Goal: Transaction & Acquisition: Book appointment/travel/reservation

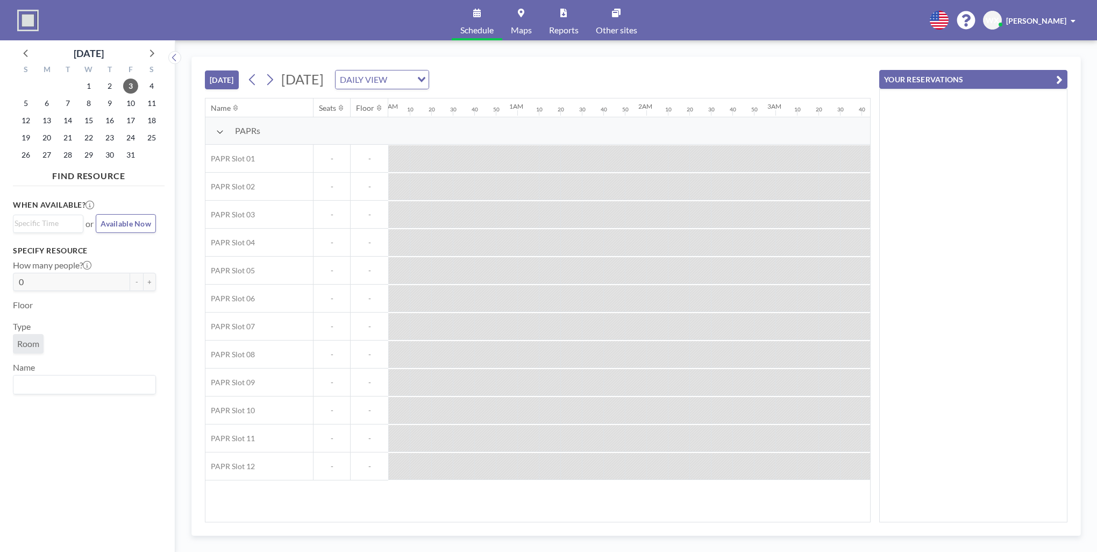
scroll to position [0, 1291]
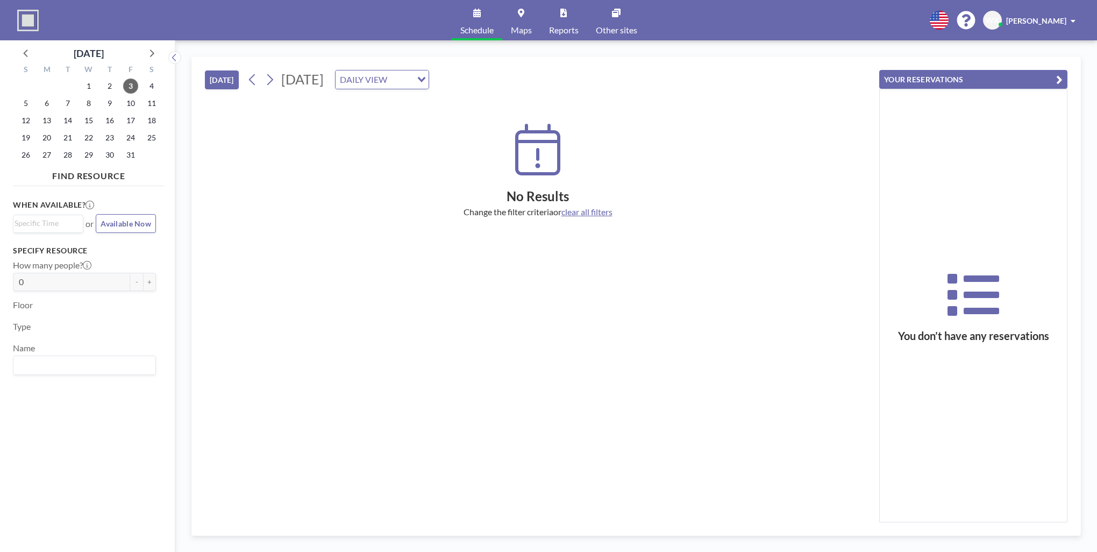
click at [223, 81] on button "[DATE]" at bounding box center [222, 79] width 34 height 19
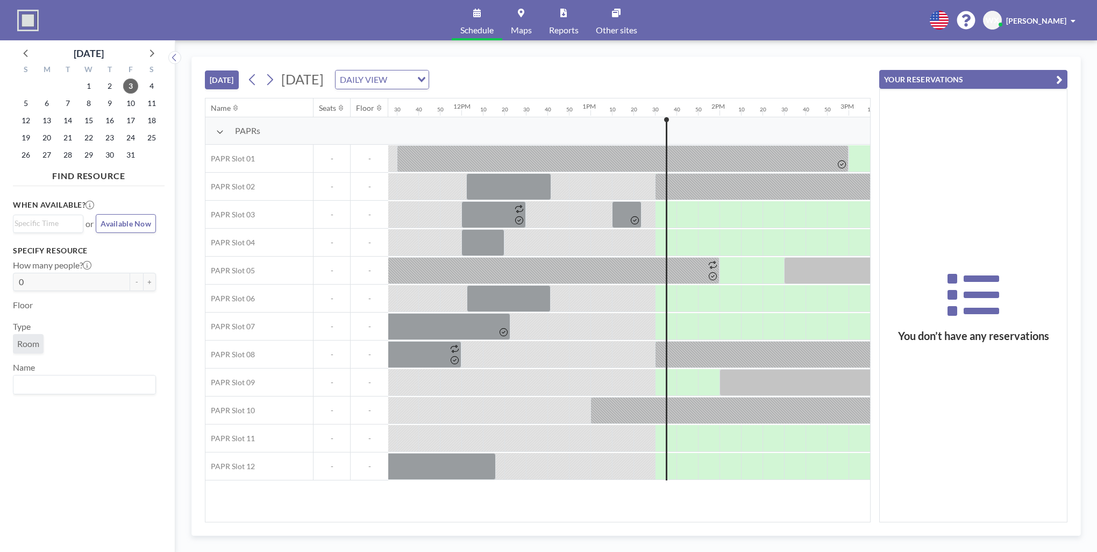
scroll to position [0, 1721]
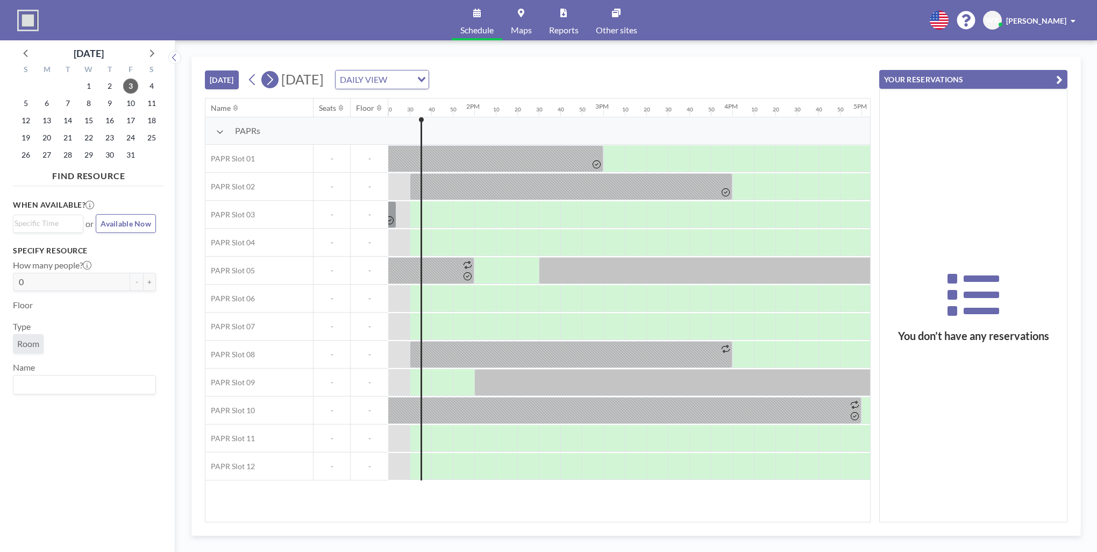
click at [271, 79] on icon at bounding box center [270, 80] width 10 height 16
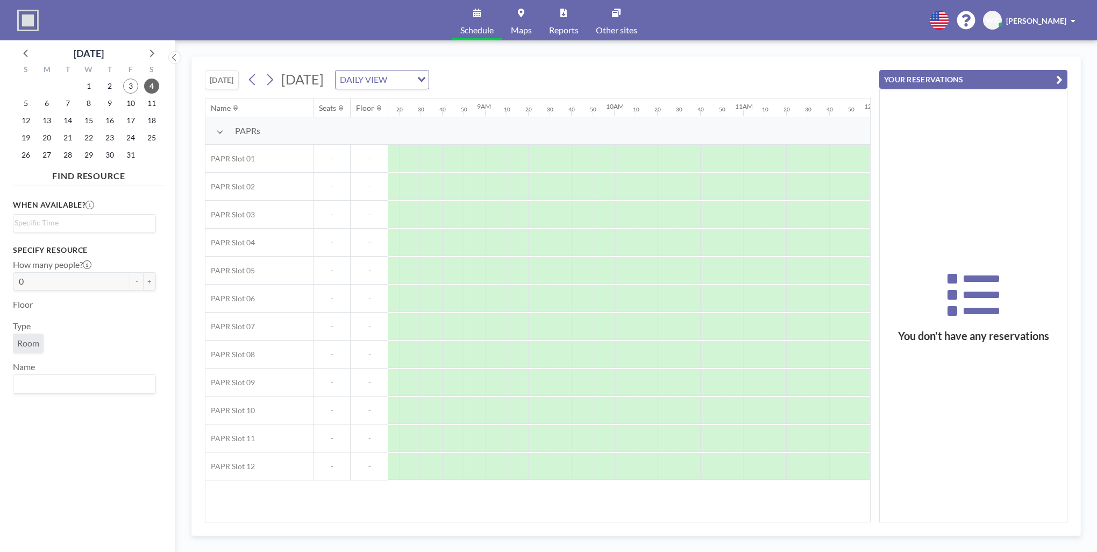
scroll to position [0, 1075]
click at [275, 80] on icon at bounding box center [270, 80] width 10 height 16
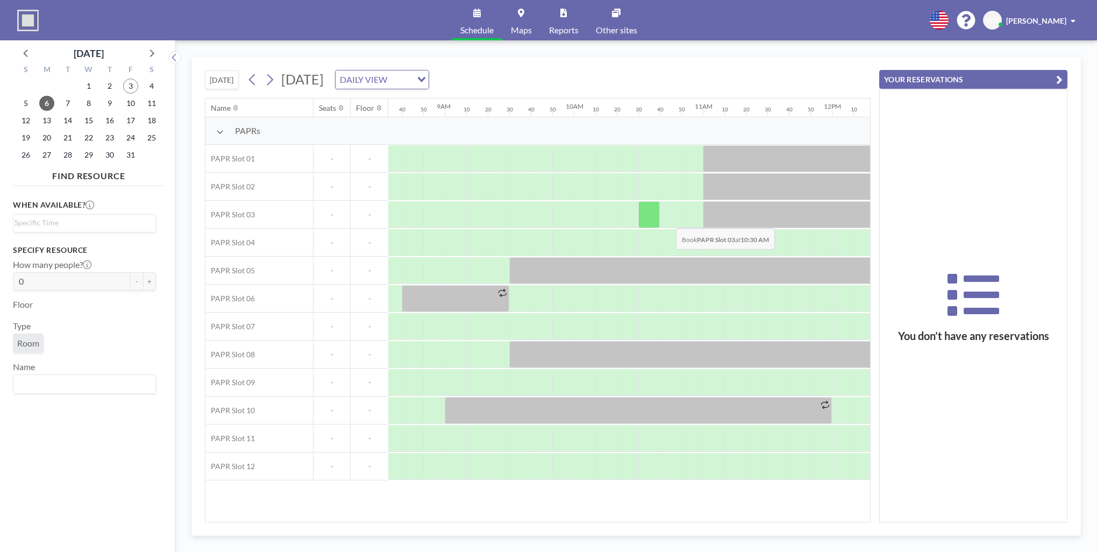
scroll to position [0, 1107]
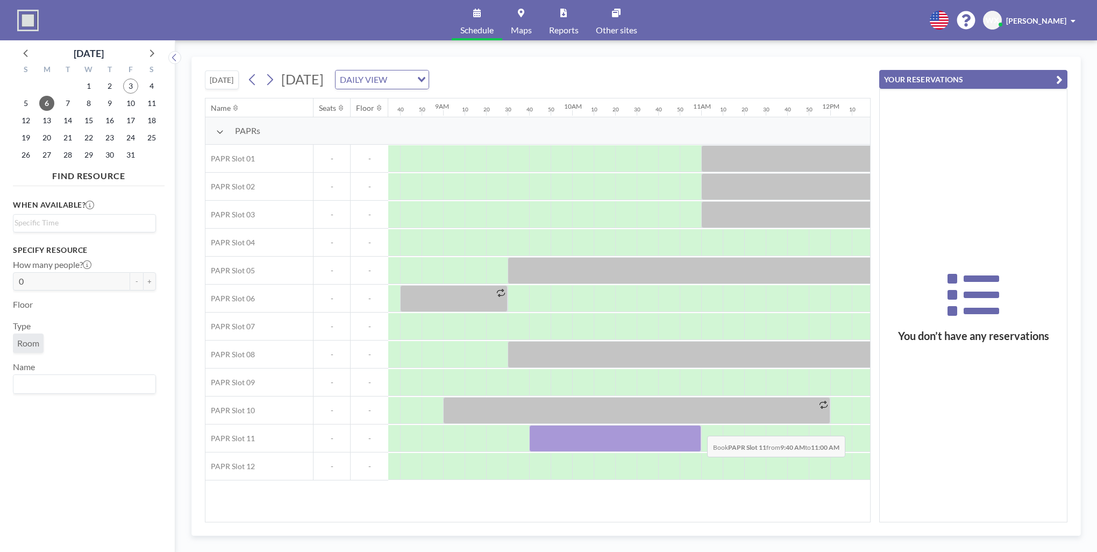
drag, startPoint x: 542, startPoint y: 435, endPoint x: 699, endPoint y: 428, distance: 156.7
click at [699, 428] on div at bounding box center [615, 438] width 172 height 27
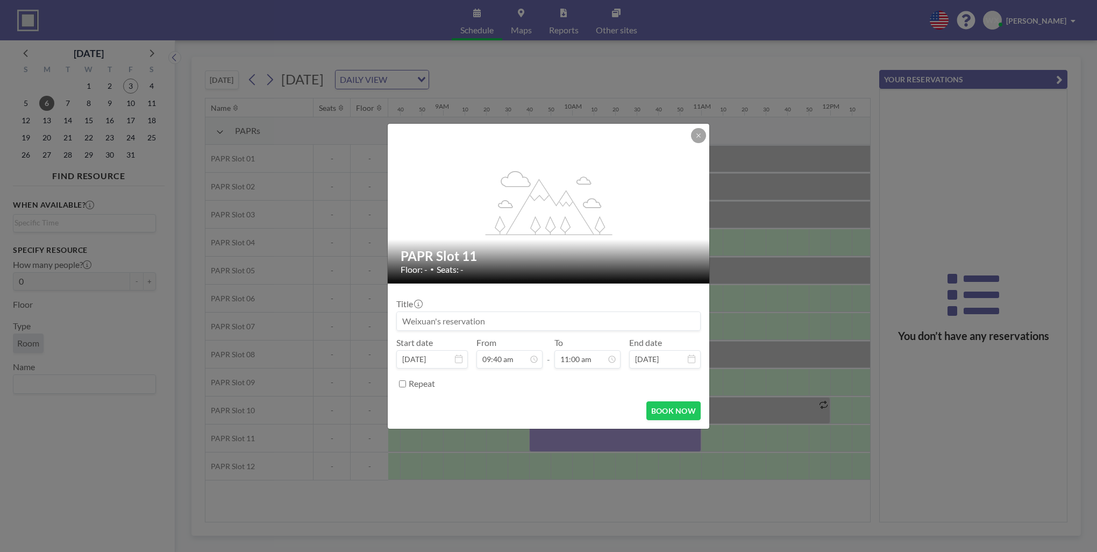
scroll to position [1263, 0]
click at [666, 410] on button "BOOK NOW" at bounding box center [673, 410] width 54 height 19
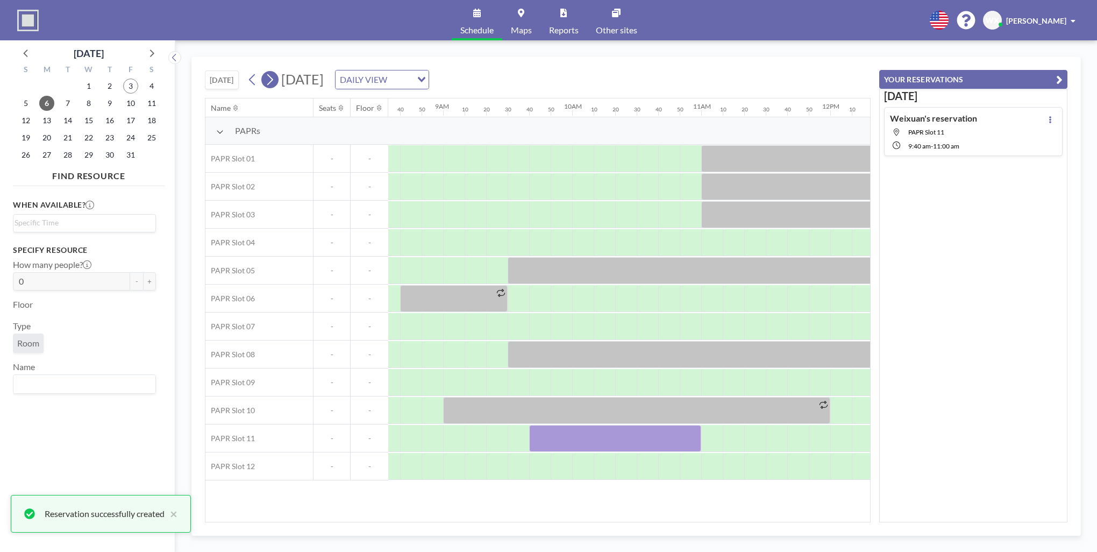
click at [273, 79] on icon at bounding box center [270, 80] width 10 height 16
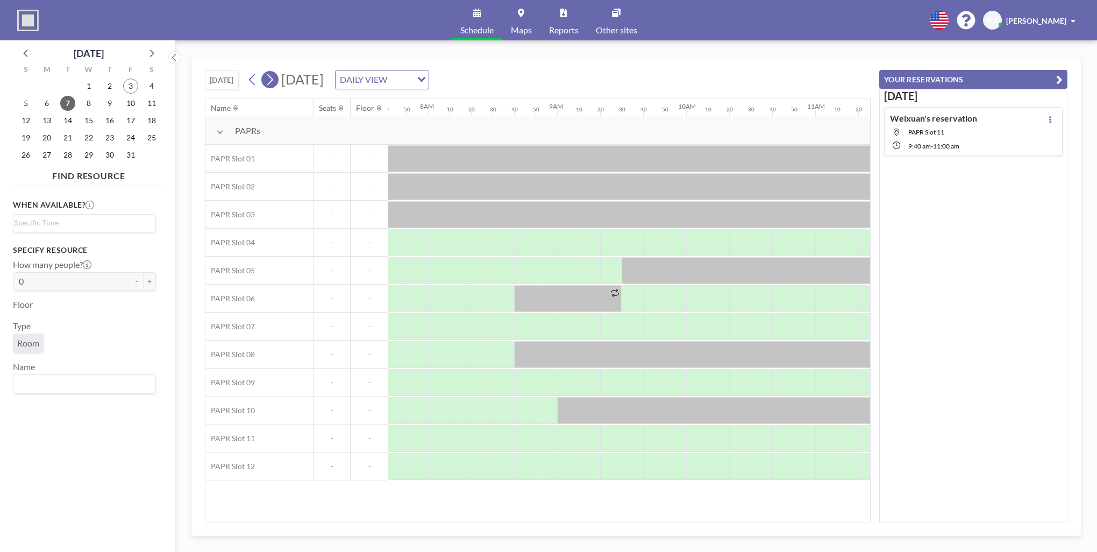
scroll to position [0, 1011]
click at [255, 82] on icon at bounding box center [252, 79] width 6 height 11
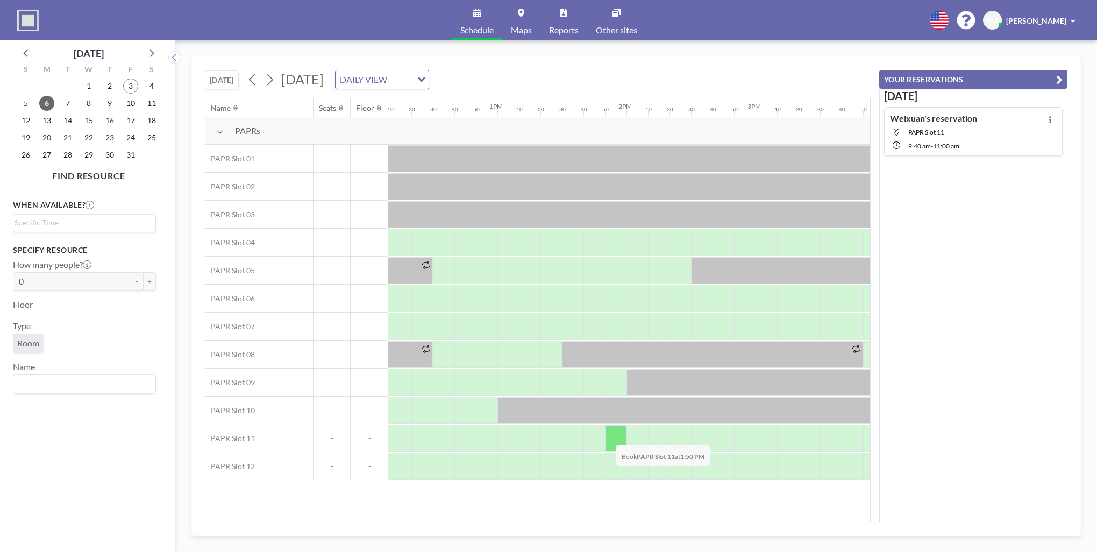
scroll to position [0, 1569]
click at [576, 438] on div at bounding box center [572, 438] width 22 height 27
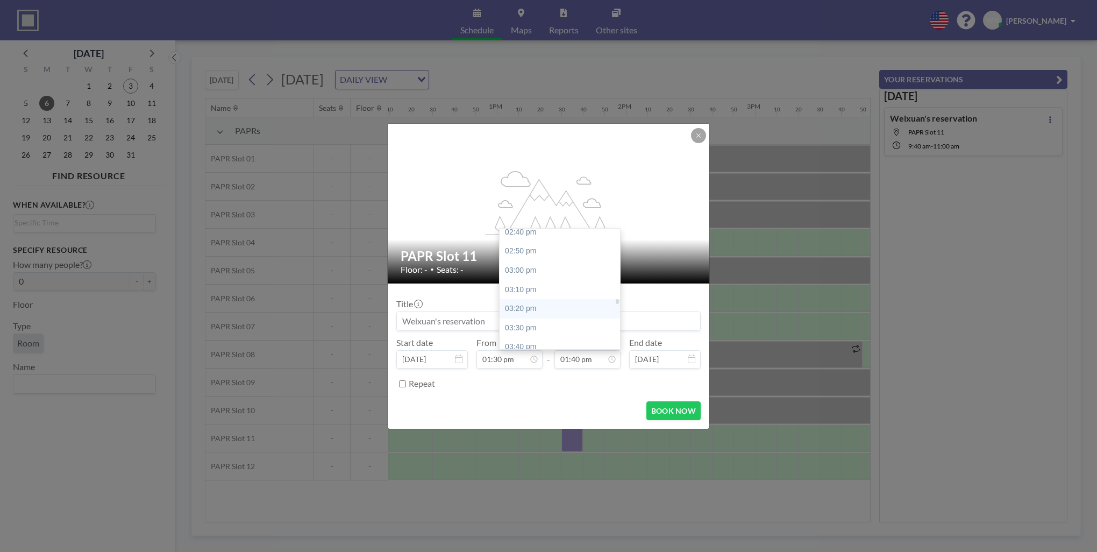
scroll to position [1623, 0]
click at [547, 337] on div "03:00 pm" at bounding box center [563, 336] width 126 height 19
click at [529, 294] on div "03:30 pm" at bounding box center [563, 295] width 126 height 19
type input "03:30 pm"
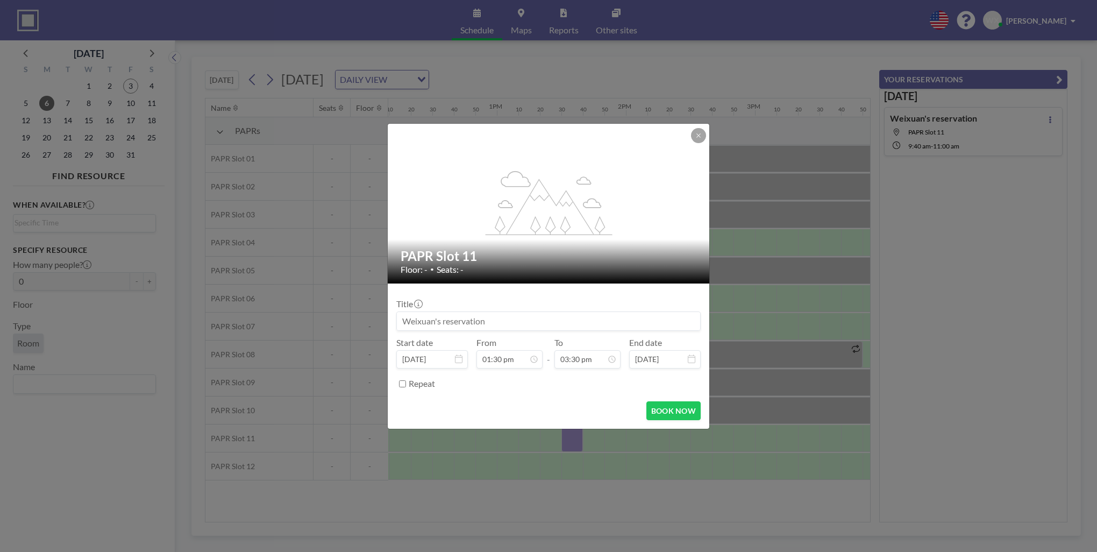
scroll to position [1780, 0]
click at [672, 411] on button "BOOK NOW" at bounding box center [673, 410] width 54 height 19
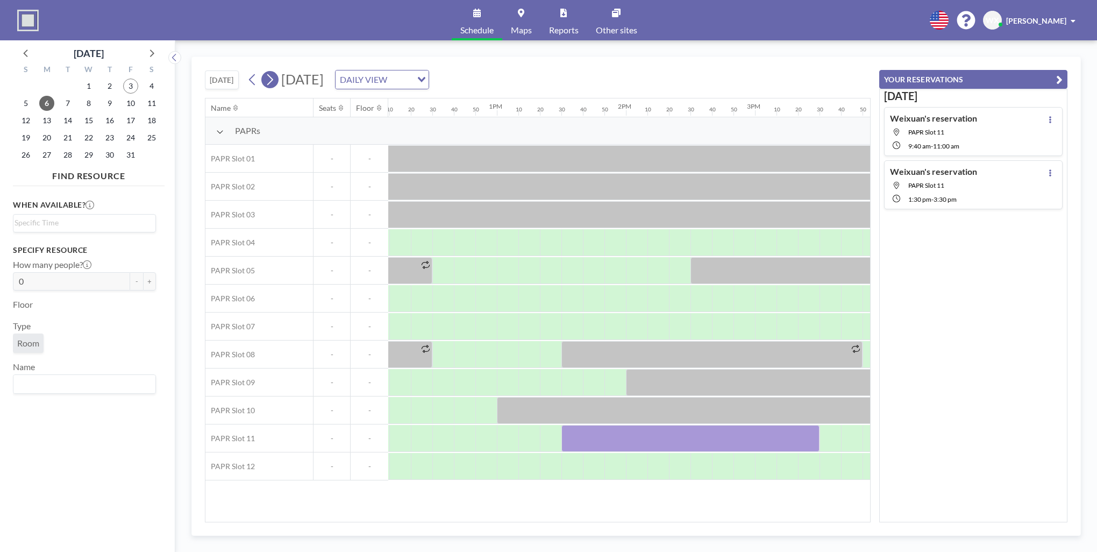
click at [270, 81] on icon at bounding box center [270, 80] width 10 height 16
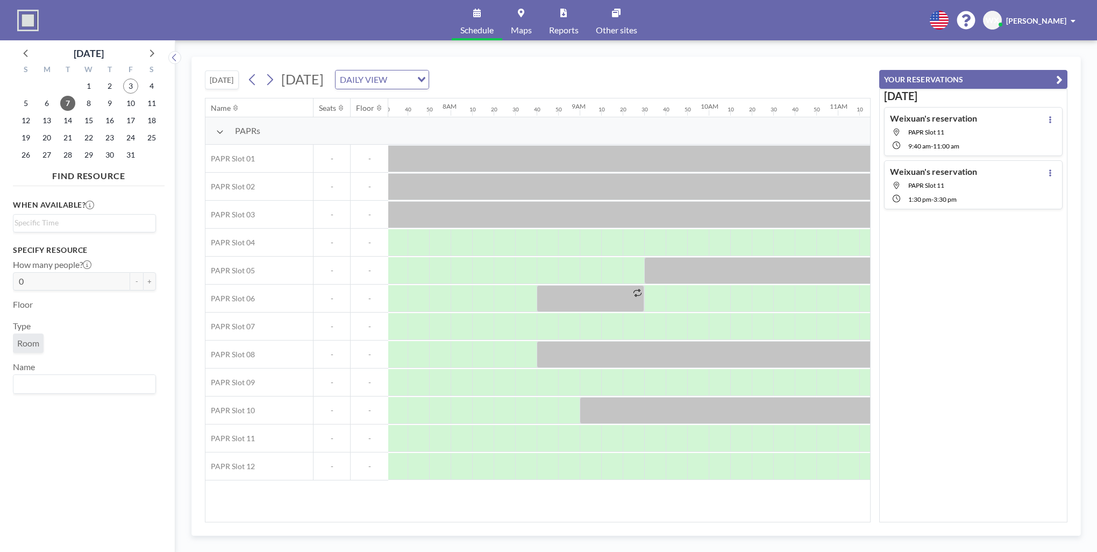
scroll to position [0, 1011]
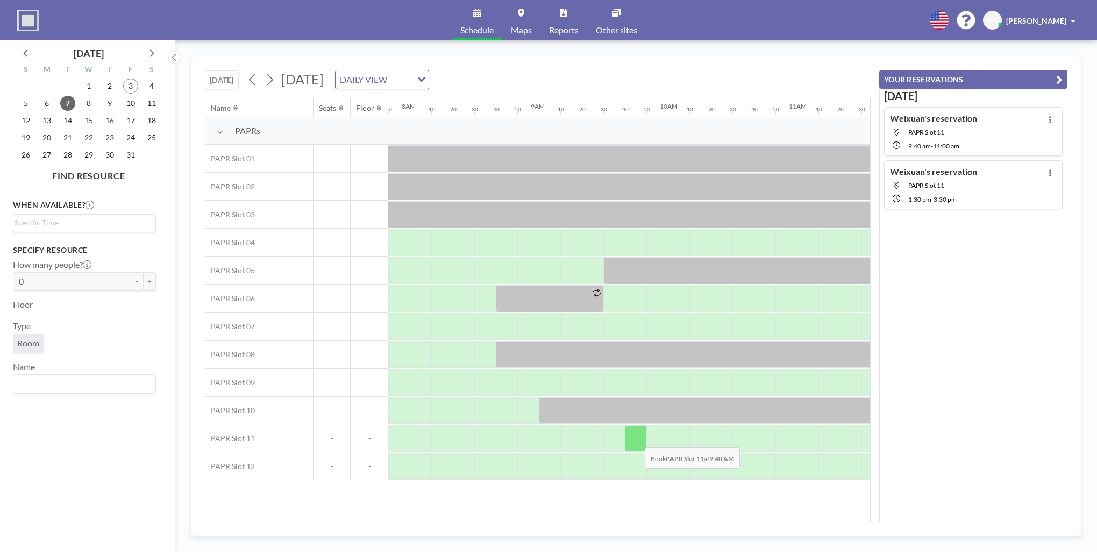
click at [636, 439] on div at bounding box center [636, 438] width 22 height 27
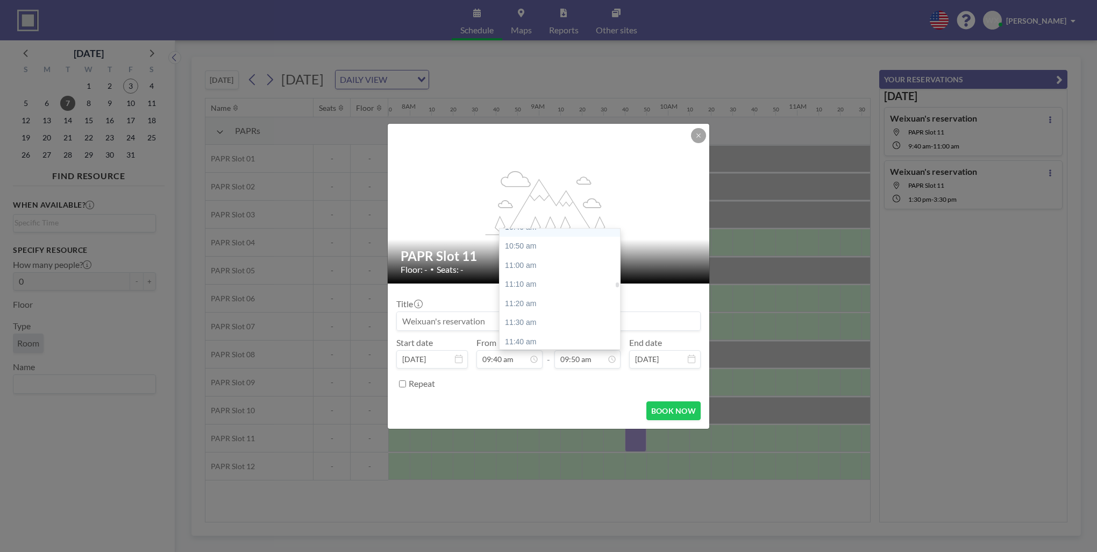
scroll to position [1237, 0]
click at [530, 294] on div "11:20 am" at bounding box center [563, 302] width 126 height 19
type input "11:20 am"
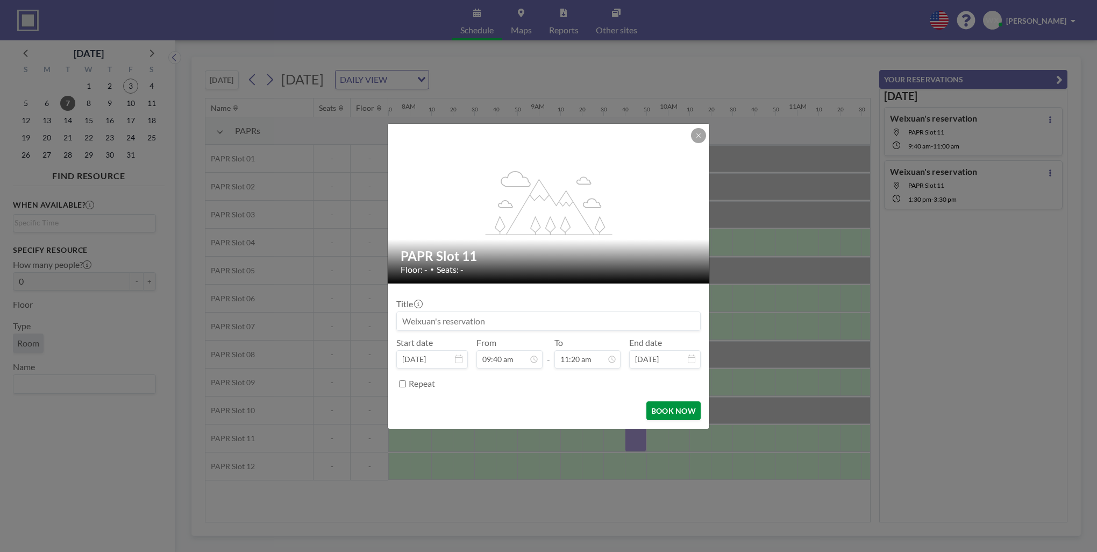
click at [653, 409] on button "BOOK NOW" at bounding box center [673, 410] width 54 height 19
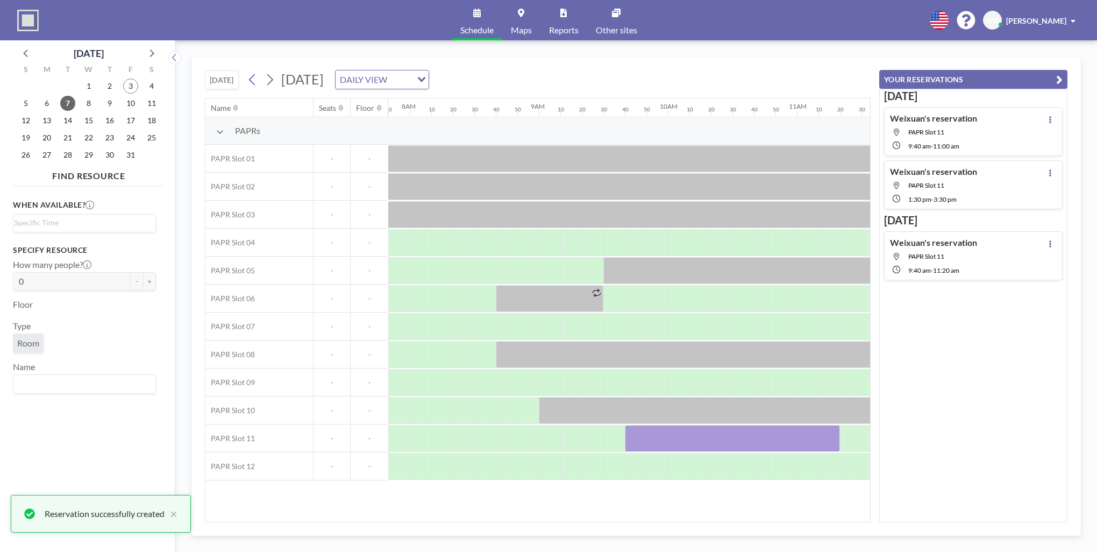
click at [776, 62] on div "TODAY Tuesday, October 7, 2025 DAILY VIEW Loading..." at bounding box center [538, 77] width 666 height 41
